Goal: Complete application form

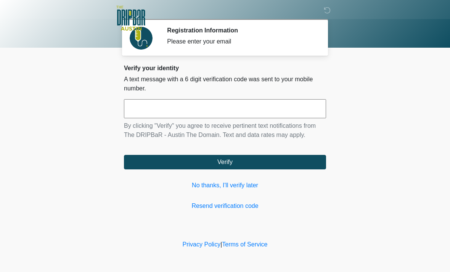
click at [229, 185] on link "No thanks, I'll verify later" at bounding box center [225, 185] width 202 height 9
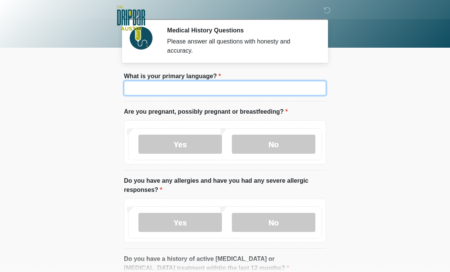
click at [208, 88] on input "What is your primary language?" at bounding box center [225, 88] width 202 height 14
type input "*******"
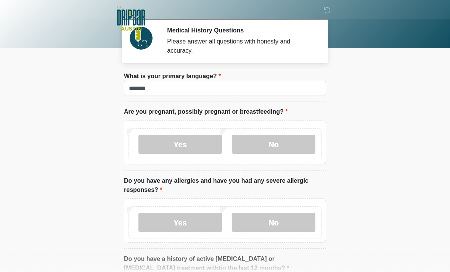
click at [363, 79] on body "‎ ‎ ‎ ‎ Medical History Questions Please answer all questions with honesty and …" at bounding box center [225, 136] width 450 height 272
click at [282, 149] on label "No" at bounding box center [273, 144] width 83 height 19
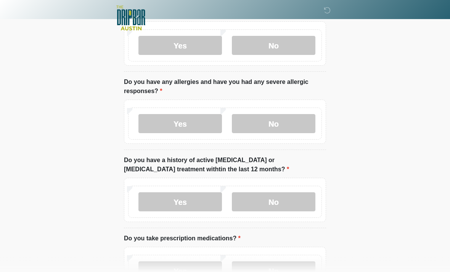
scroll to position [106, 0]
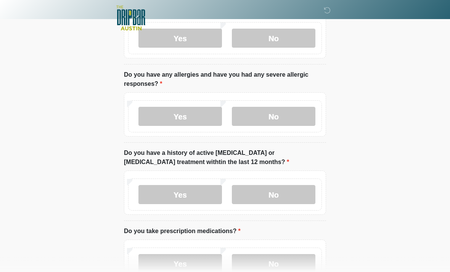
click at [279, 119] on label "No" at bounding box center [273, 116] width 83 height 19
click at [271, 194] on label "No" at bounding box center [273, 194] width 83 height 19
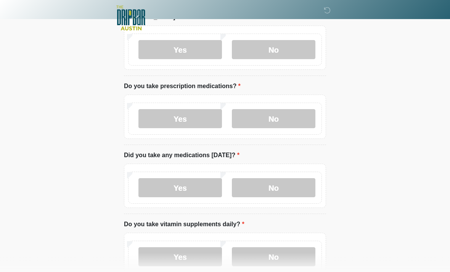
scroll to position [250, 0]
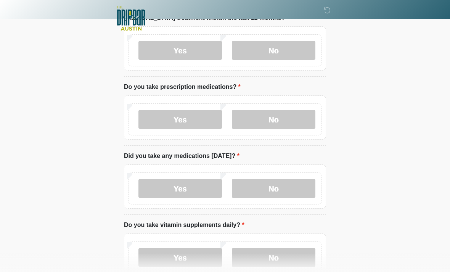
click at [180, 119] on label "Yes" at bounding box center [179, 119] width 83 height 19
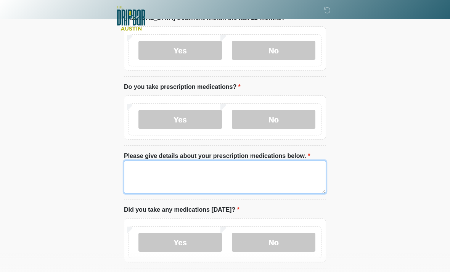
click at [150, 166] on textarea "Please give details about your prescription medications below." at bounding box center [225, 176] width 202 height 33
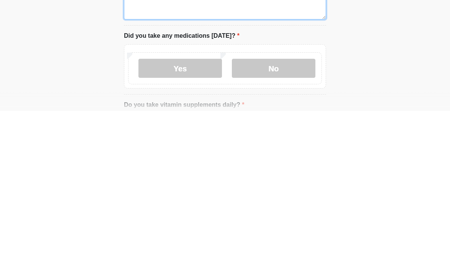
scroll to position [264, 0]
type textarea "**********"
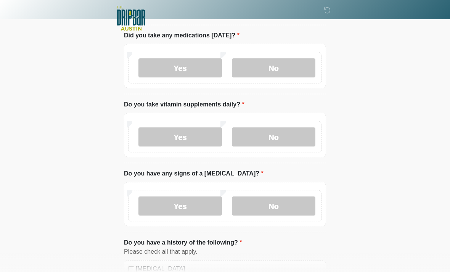
click at [285, 63] on label "No" at bounding box center [273, 67] width 83 height 19
click at [282, 141] on label "No" at bounding box center [273, 136] width 83 height 19
click at [281, 192] on div "Yes No" at bounding box center [225, 206] width 194 height 32
click at [275, 201] on label "No" at bounding box center [273, 205] width 83 height 19
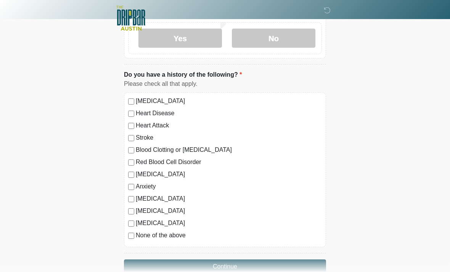
scroll to position [609, 0]
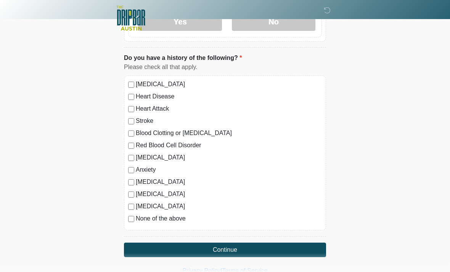
click at [215, 246] on button "Continue" at bounding box center [225, 249] width 202 height 14
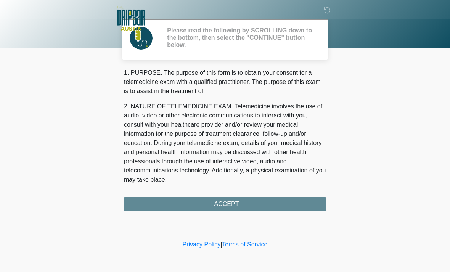
scroll to position [0, 0]
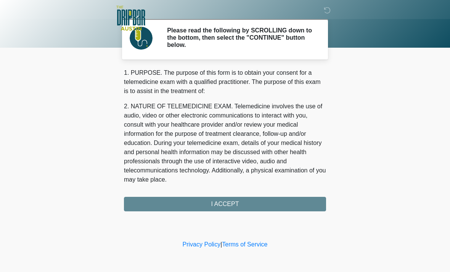
click at [260, 194] on div "1. PURPOSE. The purpose of this form is to obtain your consent for a telemedici…" at bounding box center [225, 139] width 202 height 143
click at [236, 206] on div "1. PURPOSE. The purpose of this form is to obtain your consent for a telemedici…" at bounding box center [225, 139] width 202 height 143
click at [247, 197] on div "1. PURPOSE. The purpose of this form is to obtain your consent for a telemedici…" at bounding box center [225, 139] width 202 height 143
click at [255, 203] on div "1. PURPOSE. The purpose of this form is to obtain your consent for a telemedici…" at bounding box center [225, 139] width 202 height 143
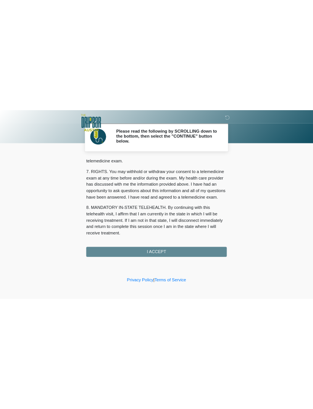
scroll to position [332, 0]
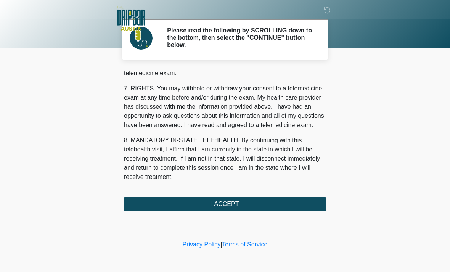
click at [246, 203] on button "I ACCEPT" at bounding box center [225, 204] width 202 height 14
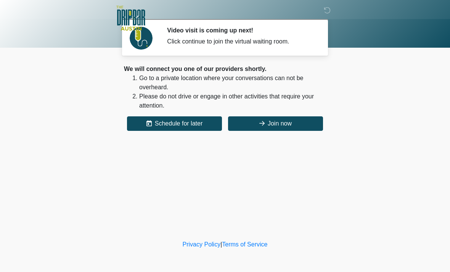
click at [286, 121] on button "Join now" at bounding box center [275, 123] width 95 height 14
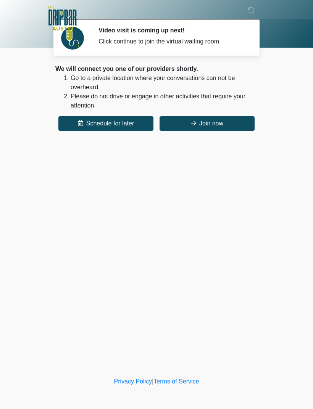
click at [230, 122] on button "Join now" at bounding box center [206, 123] width 95 height 14
